Goal: Task Accomplishment & Management: Manage account settings

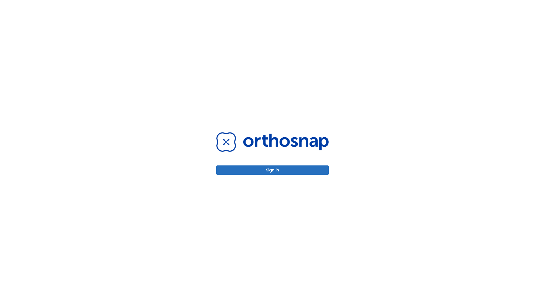
click at [273, 170] on button "Sign in" at bounding box center [272, 169] width 113 height 9
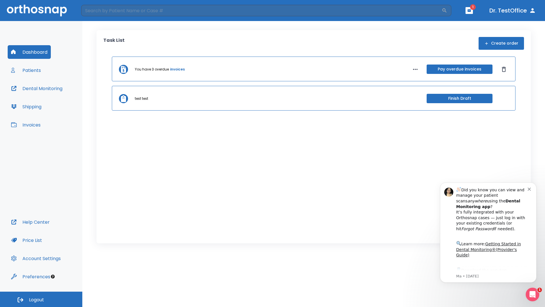
click at [41, 299] on span "Logout" at bounding box center [36, 300] width 15 height 6
